Goal: Task Accomplishment & Management: Manage account settings

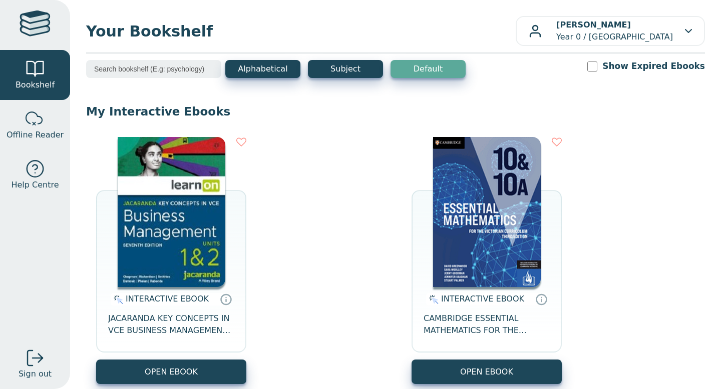
scroll to position [3, 0]
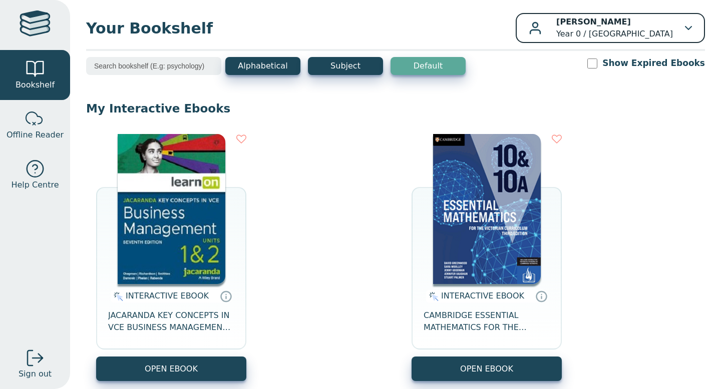
click at [536, 28] on div "Harriett Challenor Year 0 / Rowville Secondary College" at bounding box center [610, 28] width 163 height 24
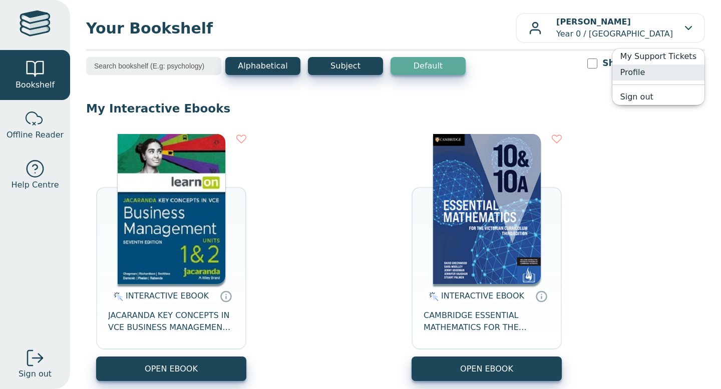
click at [665, 72] on link "Profile" at bounding box center [658, 73] width 92 height 16
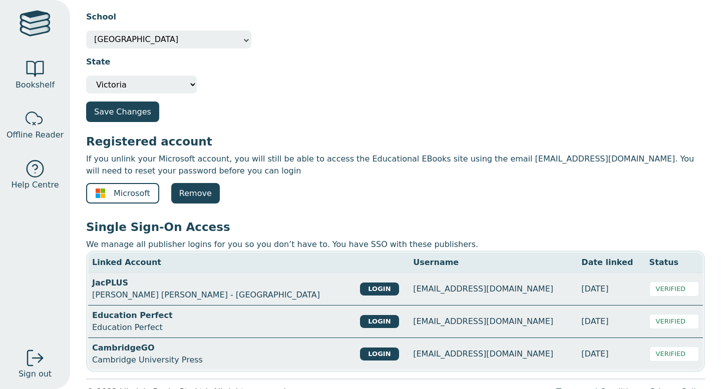
scroll to position [59, 0]
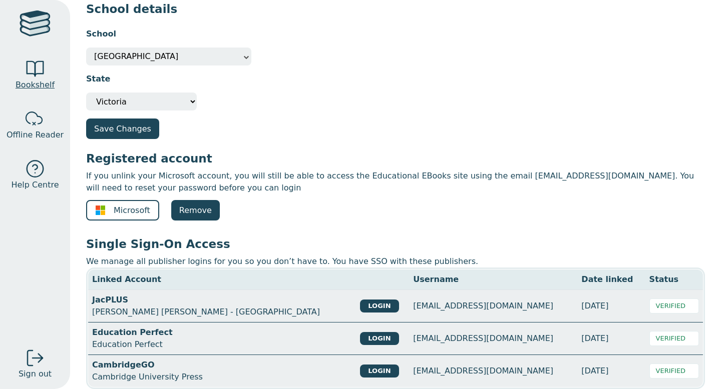
click at [31, 85] on span "Bookshelf" at bounding box center [35, 85] width 39 height 12
